Goal: Task Accomplishment & Management: Use online tool/utility

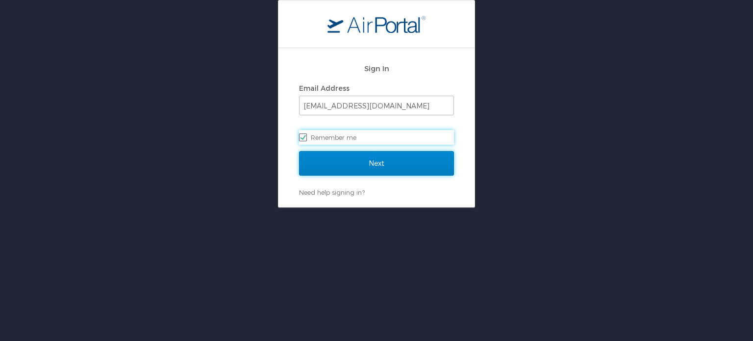
click at [363, 161] on input "Next" at bounding box center [376, 163] width 155 height 25
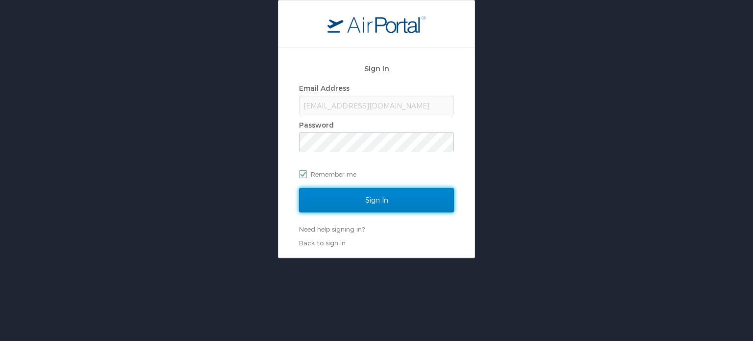
click at [414, 198] on input "Sign In" at bounding box center [376, 200] width 155 height 25
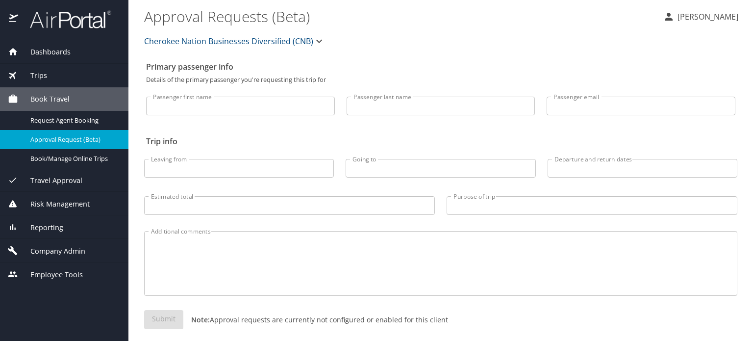
click at [48, 226] on span "Reporting" at bounding box center [40, 227] width 45 height 11
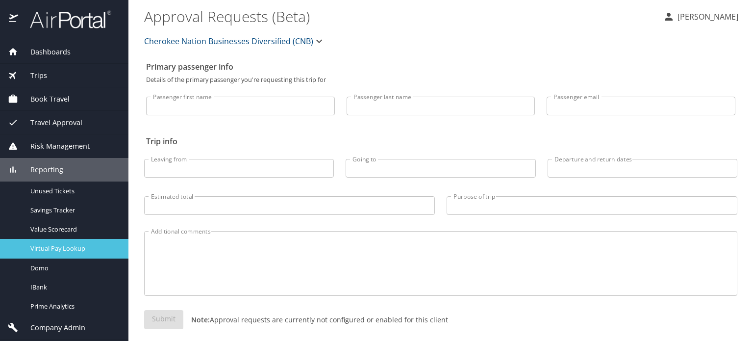
click at [59, 249] on span "Virtual Pay Lookup" at bounding box center [73, 248] width 86 height 9
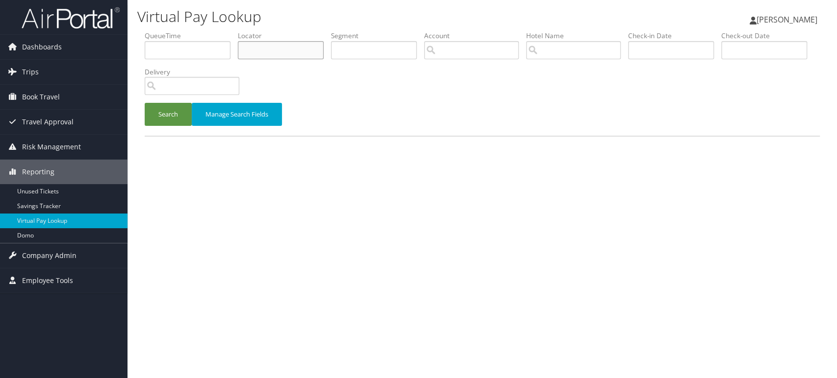
drag, startPoint x: 277, startPoint y: 58, endPoint x: 258, endPoint y: 66, distance: 20.9
click at [277, 58] on input "text" at bounding box center [281, 50] width 86 height 18
paste input "DWLMVQ"
type input "DWLMVQ"
click at [156, 120] on button "Search" at bounding box center [168, 114] width 47 height 23
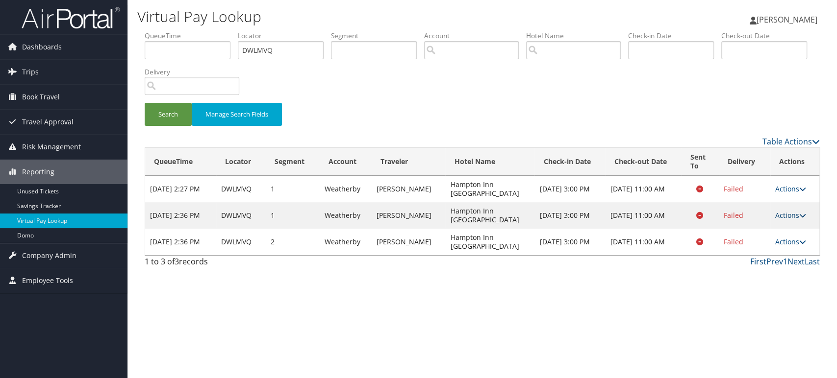
click at [788, 215] on link "Actions" at bounding box center [790, 215] width 31 height 9
click at [759, 262] on link "View Itinerary" at bounding box center [771, 263] width 62 height 17
click at [788, 239] on link "Actions" at bounding box center [790, 241] width 31 height 9
click at [765, 284] on link "View Itinerary" at bounding box center [771, 290] width 62 height 17
drag, startPoint x: 248, startPoint y: 263, endPoint x: 145, endPoint y: 188, distance: 127.6
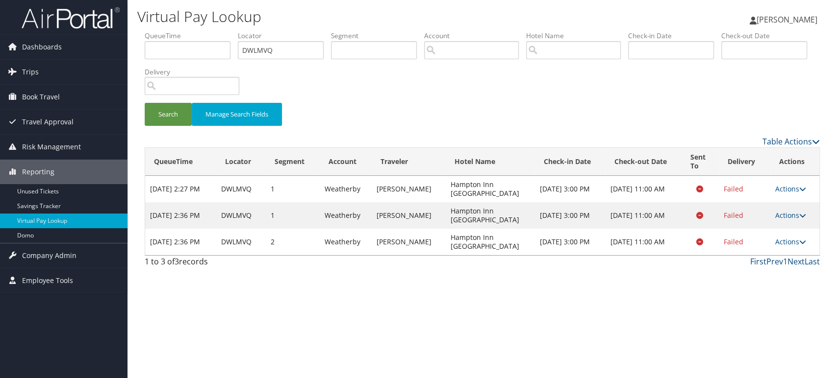
click at [145, 188] on div "Table Actions Loading... QueueTime Locator Segment Account Traveler Hotel Name …" at bounding box center [482, 204] width 675 height 137
click at [228, 267] on div "1 to 3 of 3 records" at bounding box center [224, 264] width 158 height 17
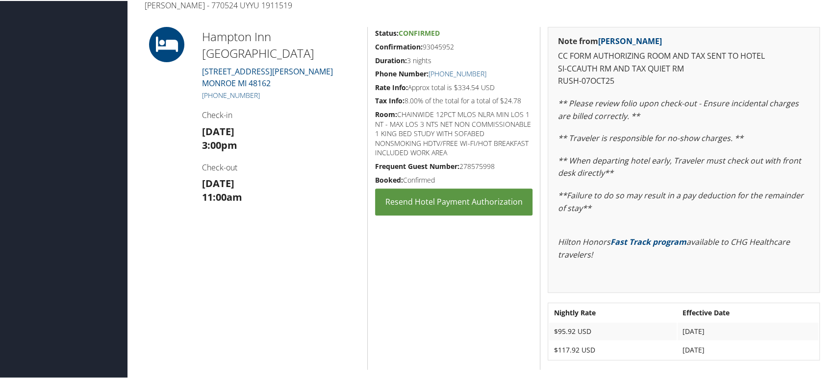
scroll to position [272, 0]
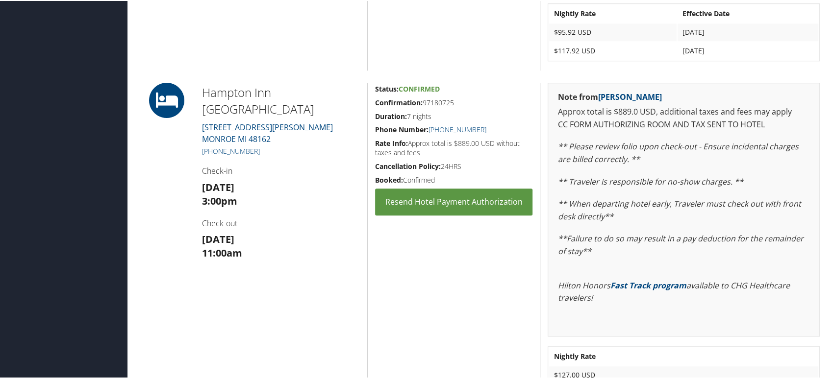
scroll to position [537, 0]
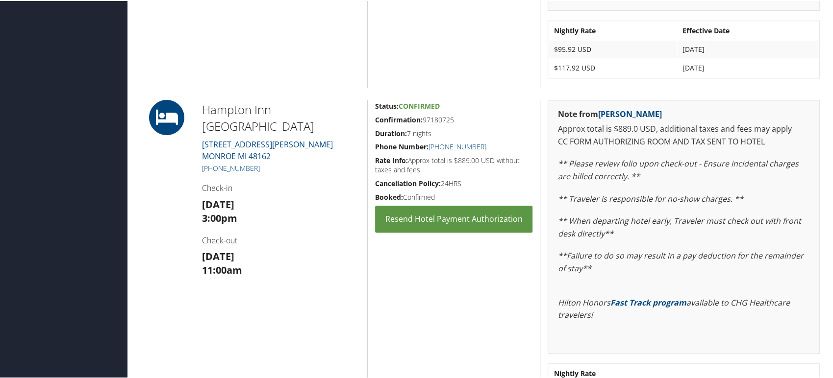
drag, startPoint x: 441, startPoint y: 195, endPoint x: 365, endPoint y: 98, distance: 123.6
click at [257, 259] on h3 "[DATE] 11:00am" at bounding box center [281, 262] width 158 height 27
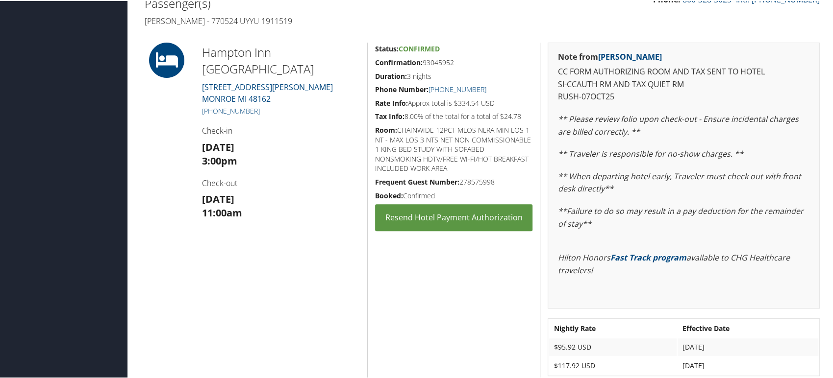
scroll to position [210, 0]
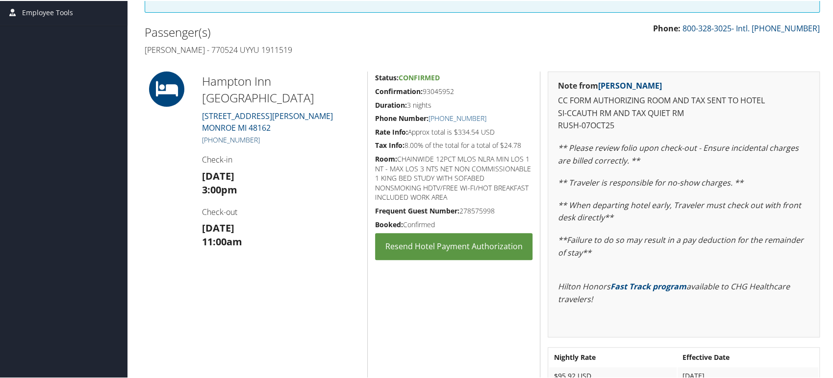
copy link "734) 289-5700"
drag, startPoint x: 263, startPoint y: 121, endPoint x: 213, endPoint y: 121, distance: 50.0
click at [213, 134] on h5 "[PHONE_NUMBER]" at bounding box center [281, 139] width 158 height 10
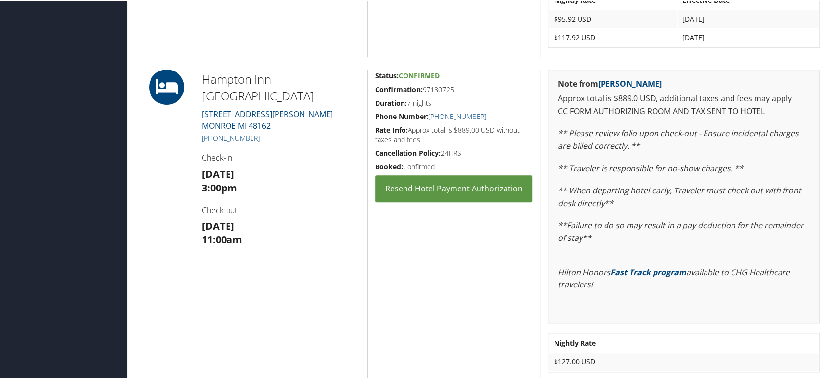
scroll to position [592, 0]
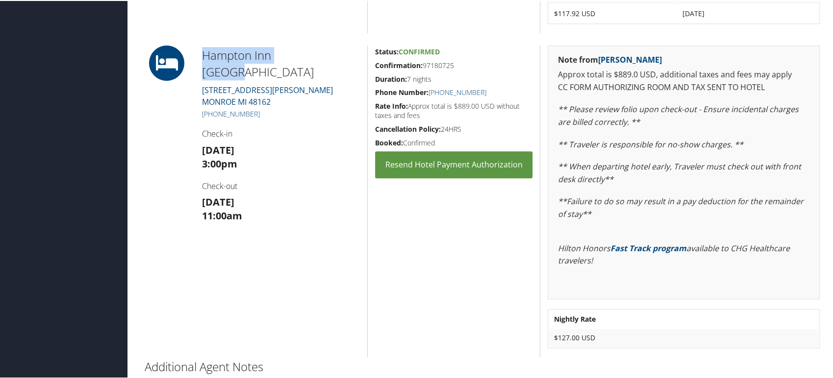
drag, startPoint x: 202, startPoint y: 57, endPoint x: 317, endPoint y: 55, distance: 114.7
click at [317, 55] on h2 "Hampton Inn [GEOGRAPHIC_DATA]" at bounding box center [281, 62] width 158 height 33
copy h2 "Hampton Inn [GEOGRAPHIC_DATA]"
